Goal: Task Accomplishment & Management: Use online tool/utility

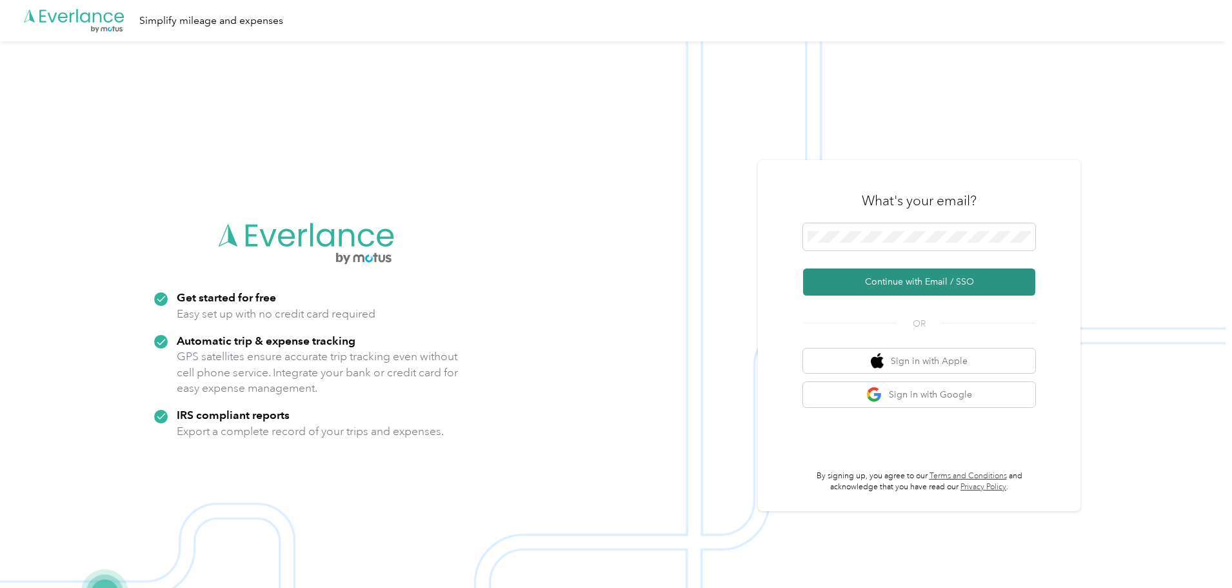
click at [915, 287] on button "Continue with Email / SSO" at bounding box center [919, 281] width 232 height 27
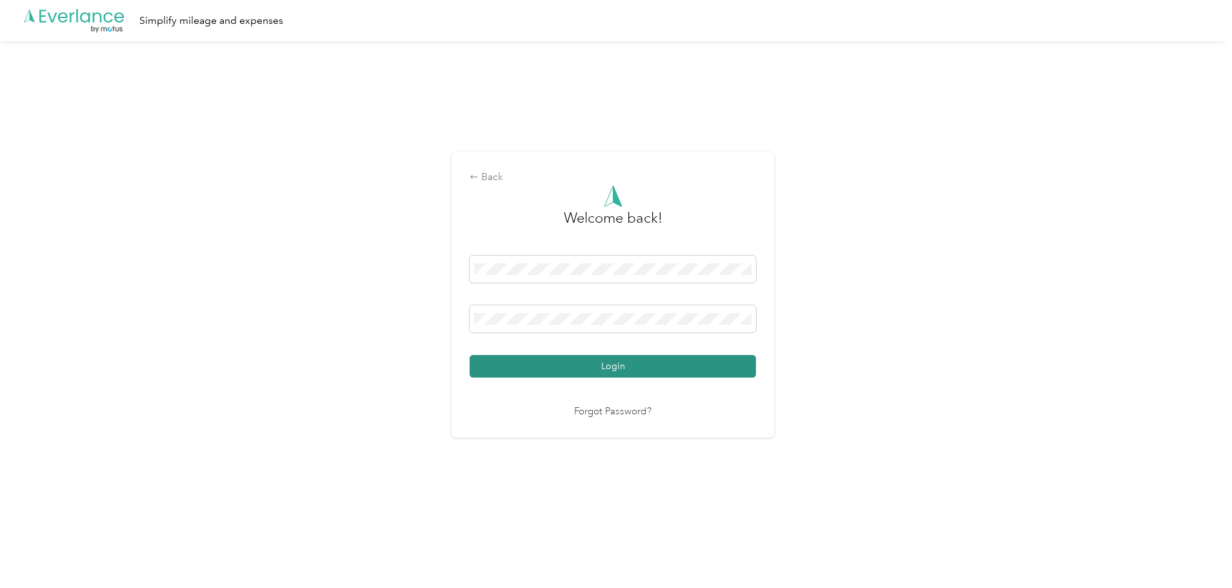
click at [624, 372] on button "Login" at bounding box center [613, 366] width 286 height 23
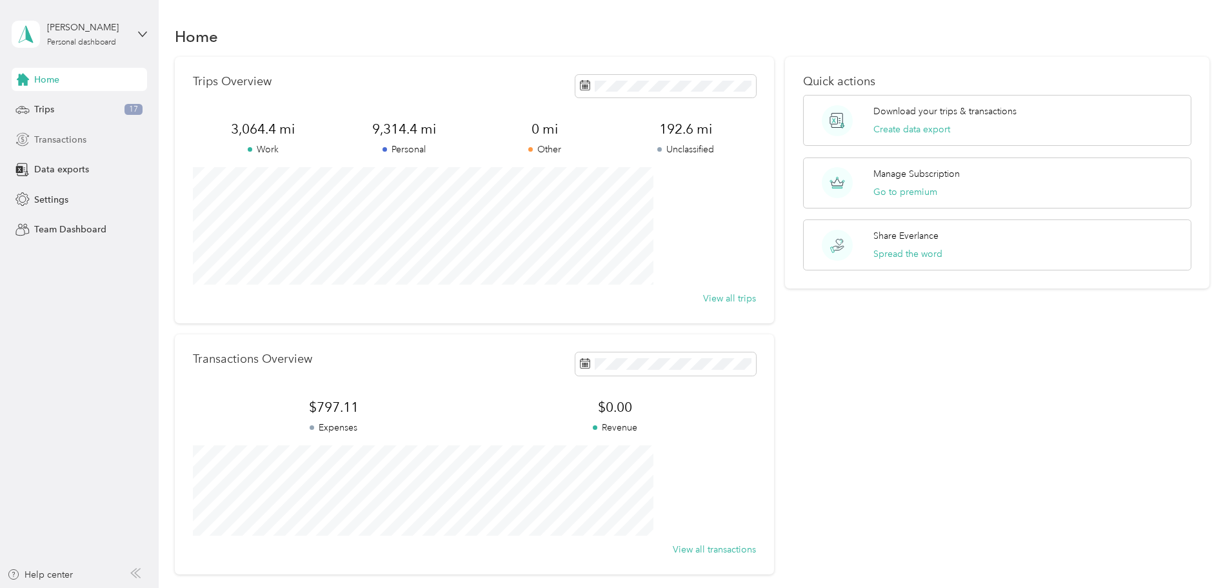
click at [55, 141] on span "Transactions" at bounding box center [60, 140] width 52 height 14
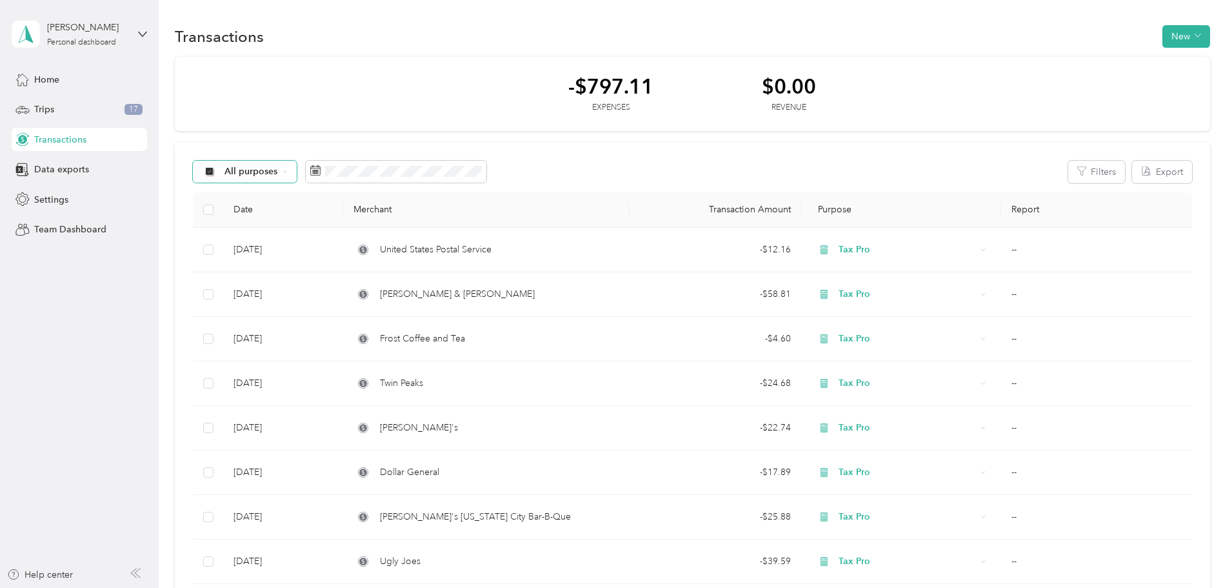
click at [278, 171] on span "All purposes" at bounding box center [252, 171] width 54 height 9
click at [468, 164] on span at bounding box center [396, 172] width 181 height 22
click at [278, 168] on span "All purposes" at bounding box center [252, 171] width 54 height 9
click at [328, 244] on span "Work" at bounding box center [342, 241] width 63 height 14
click at [543, 166] on div "Work Filters Export" at bounding box center [693, 172] width 1000 height 23
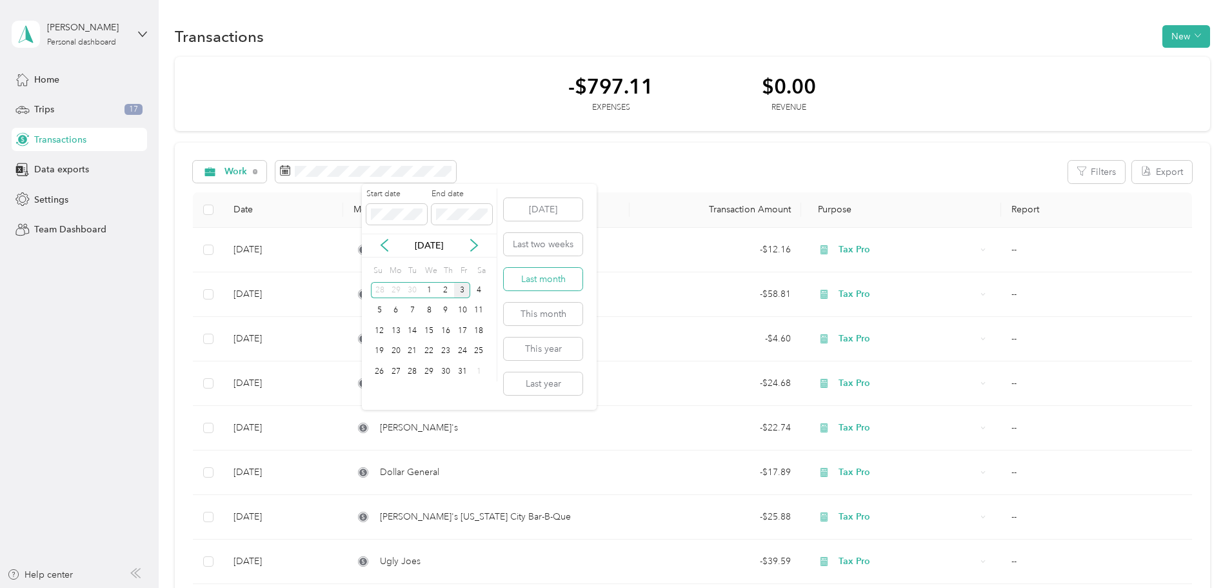
click at [565, 285] on button "Last month" at bounding box center [543, 279] width 79 height 23
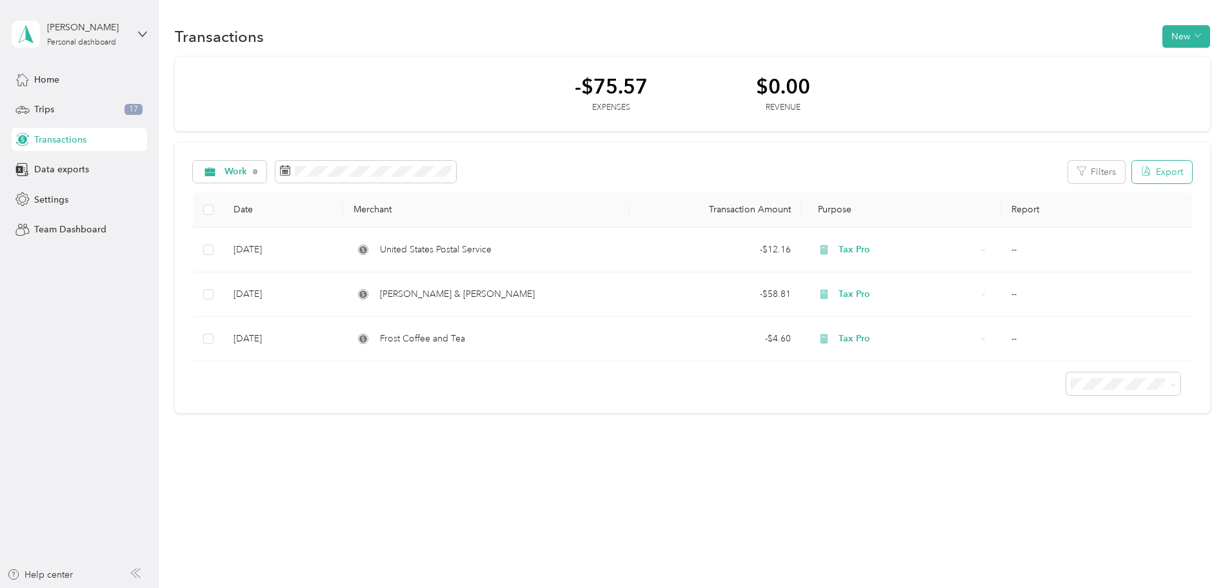
click at [1132, 172] on button "Export" at bounding box center [1162, 172] width 60 height 23
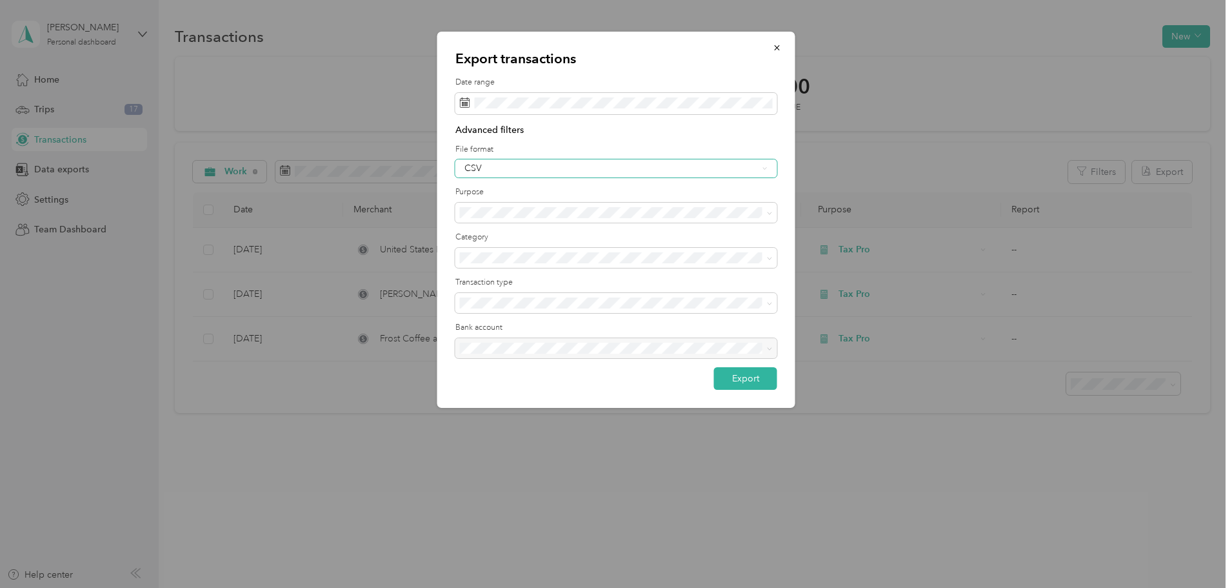
click at [614, 169] on div "CSV" at bounding box center [612, 168] width 294 height 9
click at [515, 227] on li "PDF" at bounding box center [617, 235] width 322 height 23
click at [576, 265] on span at bounding box center [617, 258] width 322 height 21
click at [576, 264] on span at bounding box center [617, 258] width 322 height 21
click at [581, 277] on div "All categories" at bounding box center [617, 281] width 304 height 14
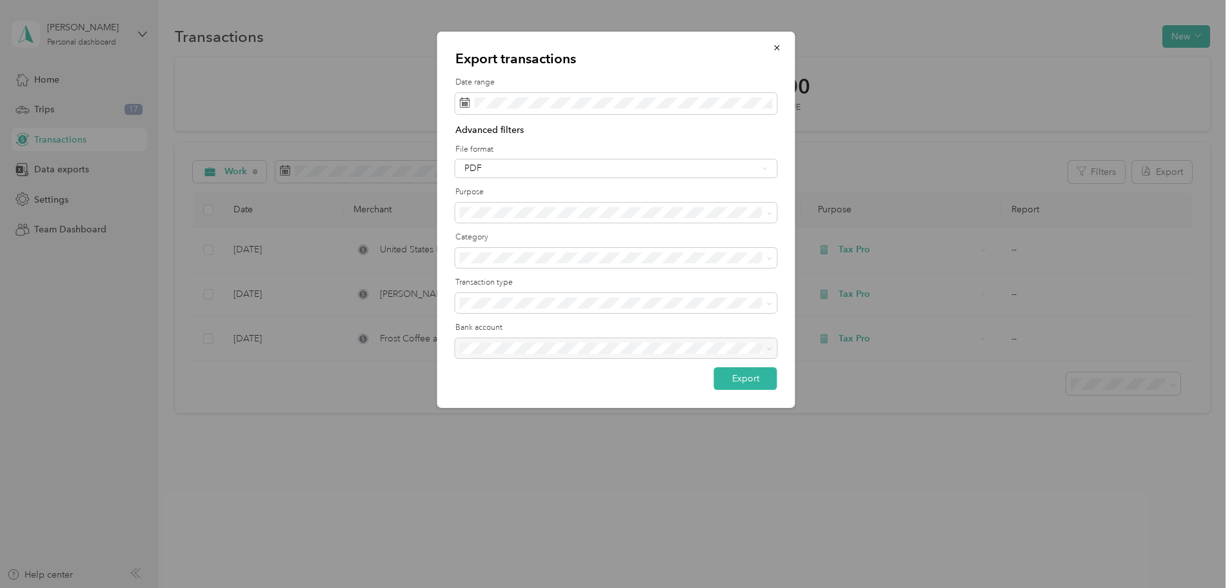
click at [503, 126] on p "Advanced filters" at bounding box center [617, 130] width 322 height 14
click at [740, 377] on button "Export" at bounding box center [745, 378] width 63 height 23
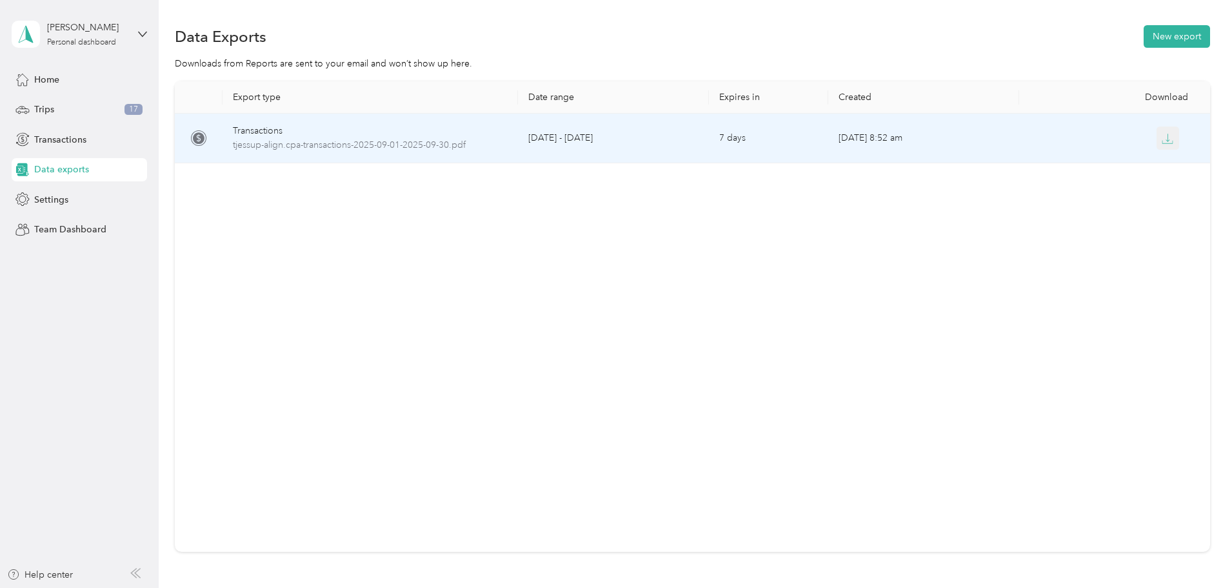
click at [1162, 138] on icon "button" at bounding box center [1168, 139] width 12 height 12
